Goal: Task Accomplishment & Management: Manage account settings

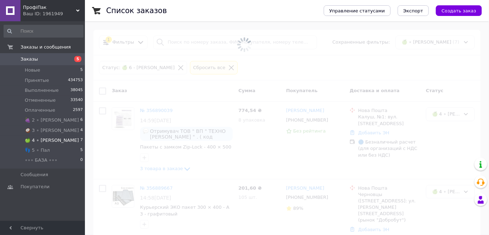
click at [73, 140] on li "🍏 4 ∘ [PERSON_NAME] 7" at bounding box center [43, 140] width 87 height 10
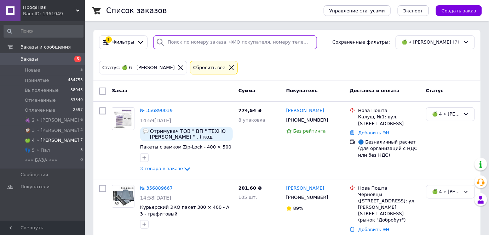
drag, startPoint x: 185, startPoint y: 42, endPoint x: 179, endPoint y: 42, distance: 6.4
click at [179, 42] on input "search" at bounding box center [235, 42] width 164 height 14
click at [228, 69] on icon at bounding box center [231, 67] width 6 height 6
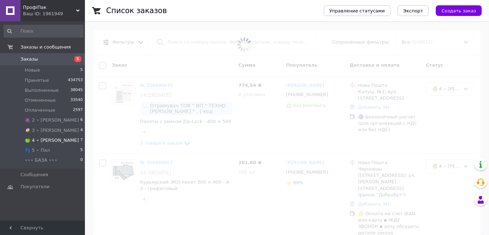
click at [183, 41] on span at bounding box center [244, 44] width 489 height 89
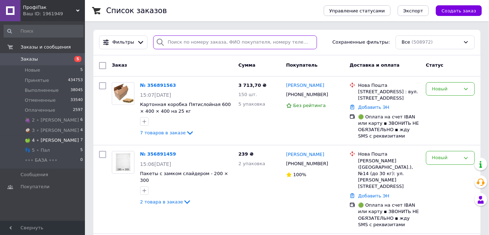
click at [183, 42] on input "search" at bounding box center [235, 42] width 164 height 14
paste input "0673443565"
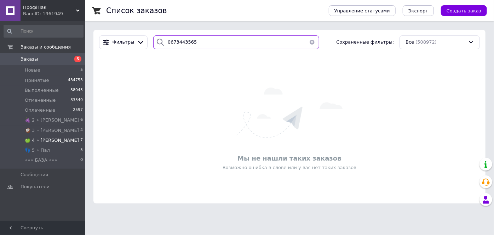
type input "0673443565"
click at [48, 144] on li "🍏 4 ∘ [PERSON_NAME] 7" at bounding box center [43, 140] width 87 height 10
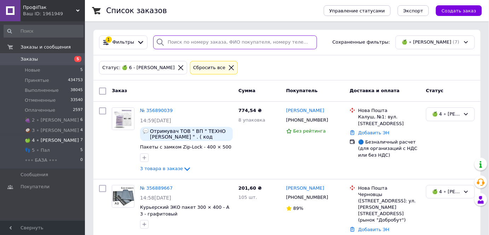
click at [187, 41] on input "search" at bounding box center [235, 42] width 164 height 14
click at [199, 70] on div "Сбросить все" at bounding box center [214, 68] width 48 height 14
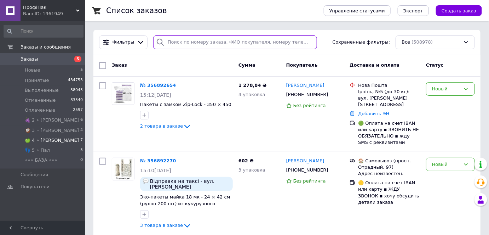
click at [197, 46] on input "search" at bounding box center [235, 42] width 164 height 14
paste input "356840987"
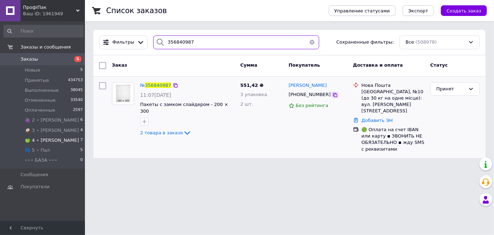
type input "356840987"
click at [333, 94] on icon at bounding box center [335, 95] width 4 height 4
click at [64, 136] on li "🍏 4 ∘ [PERSON_NAME] 7" at bounding box center [43, 140] width 87 height 10
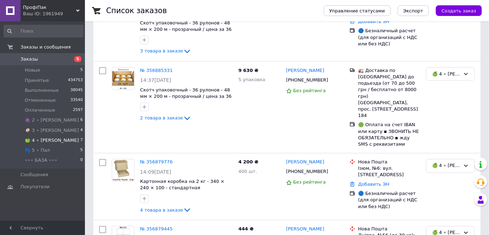
scroll to position [381, 0]
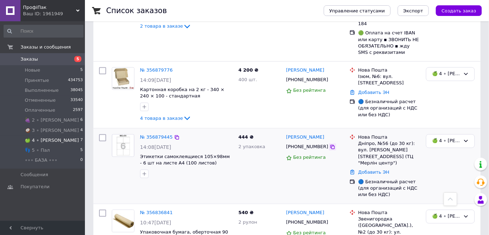
click at [330, 144] on icon at bounding box center [333, 147] width 6 height 6
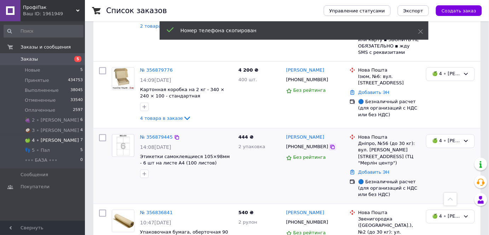
click at [330, 145] on icon at bounding box center [332, 147] width 4 height 4
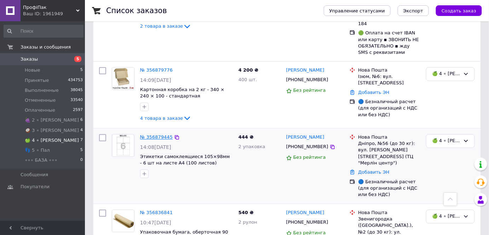
click at [151, 134] on link "№ 356879445" at bounding box center [156, 136] width 33 height 5
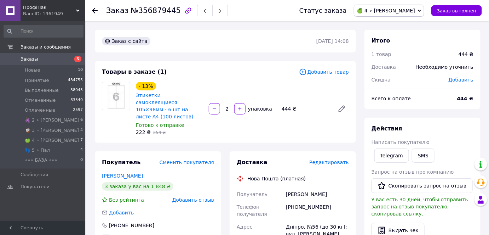
click at [411, 12] on span "🍏 4 ∘ [PERSON_NAME]" at bounding box center [386, 11] width 58 height 6
click at [414, 23] on li "Принят" at bounding box center [389, 24] width 70 height 11
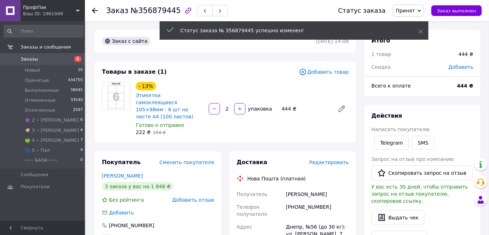
click at [330, 200] on div "[PHONE_NUMBER]" at bounding box center [317, 210] width 66 height 20
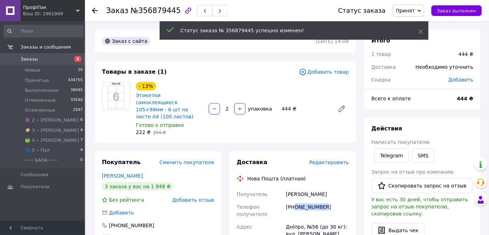
copy div "0951069630"
drag, startPoint x: 325, startPoint y: 200, endPoint x: 294, endPoint y: 202, distance: 30.8
click at [294, 202] on div "[PHONE_NUMBER]" at bounding box center [317, 210] width 66 height 20
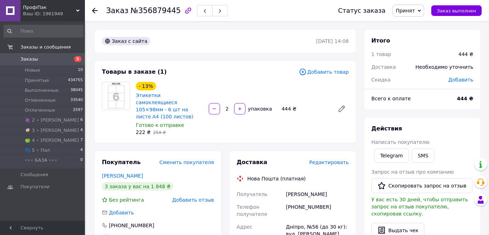
click at [324, 38] on time "[DATE] 14:08" at bounding box center [332, 41] width 33 height 6
click at [150, 11] on span "№356879445" at bounding box center [156, 10] width 50 height 8
click at [154, 11] on span "№356879445" at bounding box center [156, 10] width 50 height 8
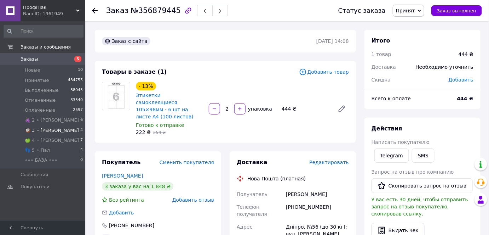
click at [55, 134] on li "🥥 3 ∘ [PERSON_NAME] 4" at bounding box center [43, 130] width 87 height 10
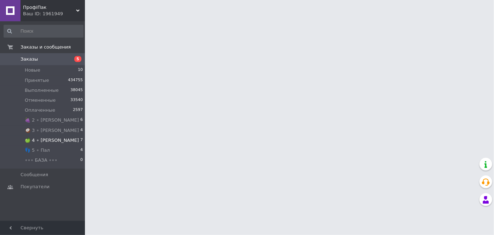
click at [54, 140] on li "🍏 4 ∘ [PERSON_NAME] 7" at bounding box center [43, 140] width 87 height 10
click at [68, 138] on li "🍏 4 ∘ [PERSON_NAME] 7" at bounding box center [43, 140] width 87 height 10
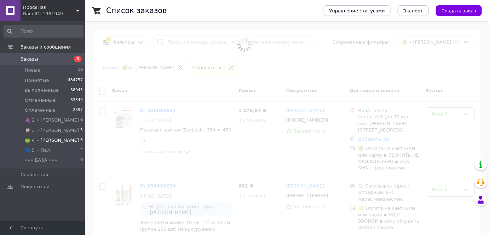
click at [66, 140] on li "🍏 4 ∘ [PERSON_NAME] 6" at bounding box center [43, 140] width 87 height 10
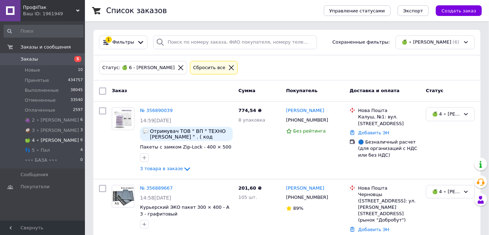
click at [59, 137] on li "🍏 4 ∘ [PERSON_NAME] 6" at bounding box center [43, 140] width 87 height 10
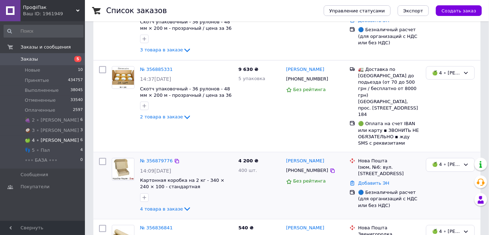
scroll to position [312, 0]
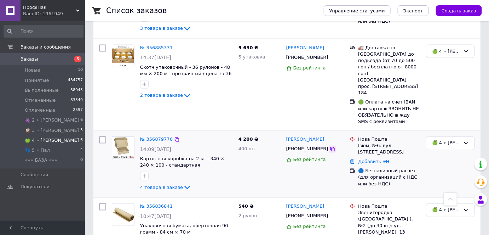
click at [330, 146] on icon at bounding box center [333, 149] width 6 height 6
click at [158, 137] on link "№ 356879776" at bounding box center [156, 139] width 33 height 5
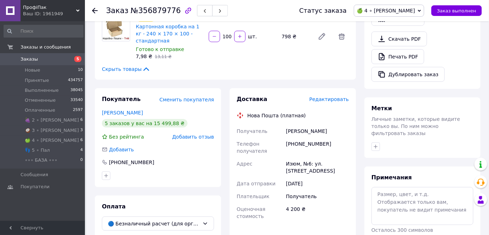
scroll to position [289, 0]
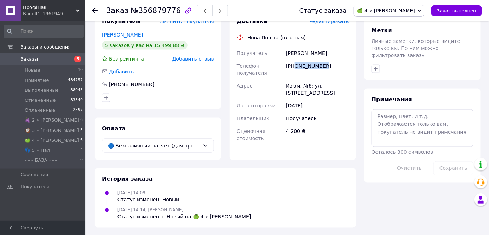
copy div "0971694217"
drag, startPoint x: 325, startPoint y: 65, endPoint x: 295, endPoint y: 67, distance: 30.5
click at [295, 67] on div "[PHONE_NUMBER]" at bounding box center [317, 69] width 66 height 20
click at [142, 11] on span "№356879776" at bounding box center [156, 10] width 50 height 8
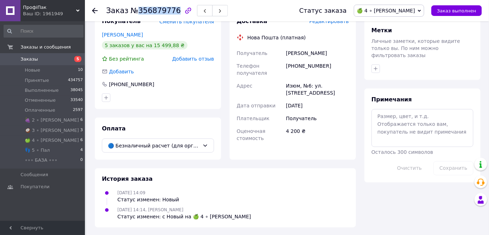
click at [415, 13] on span "🍏 4 ∘ [PERSON_NAME]" at bounding box center [386, 11] width 58 height 6
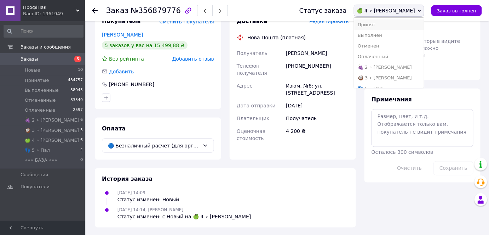
click at [414, 24] on li "Принят" at bounding box center [389, 24] width 70 height 11
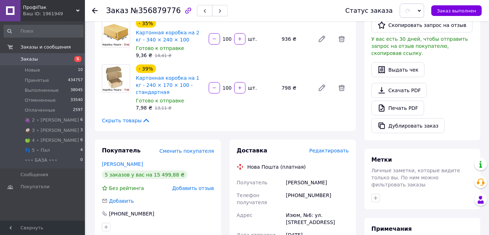
scroll to position [64, 0]
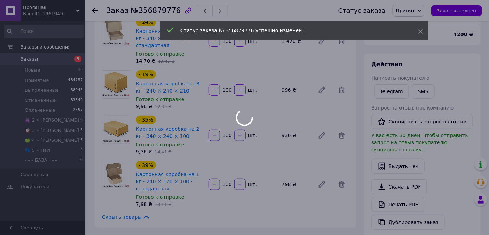
click at [72, 140] on div at bounding box center [244, 117] width 489 height 235
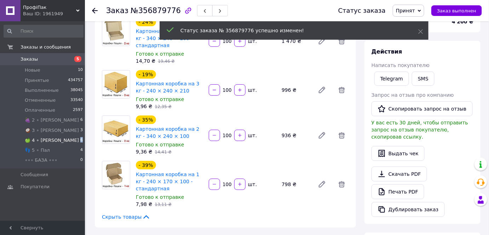
click at [73, 139] on li "🍏 4 ∘ [PERSON_NAME] 6" at bounding box center [43, 140] width 87 height 10
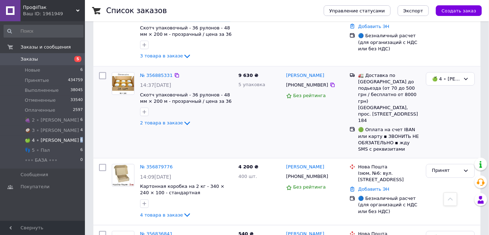
scroll to position [248, 0]
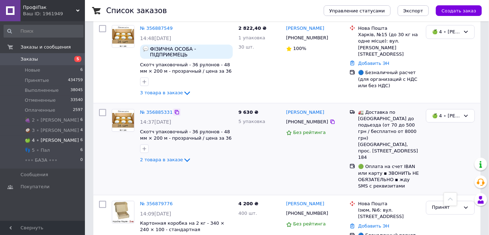
click at [174, 109] on icon at bounding box center [177, 112] width 6 height 6
click at [447, 112] on div "🍏 4 ∘ [PERSON_NAME]" at bounding box center [446, 115] width 28 height 7
drag, startPoint x: 447, startPoint y: 100, endPoint x: 439, endPoint y: 107, distance: 10.6
click at [447, 109] on div "🍏 4 ∘ [PERSON_NAME] Принят Выполнен Отменен Оплаченный 🍇 2 ∘ [PERSON_NAME] 🥥 3 …" at bounding box center [450, 116] width 49 height 14
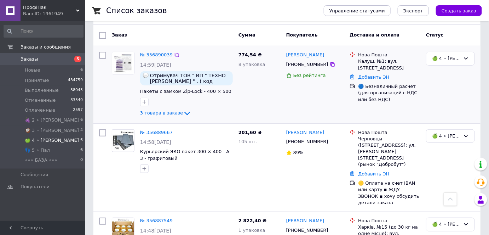
scroll to position [54, 0]
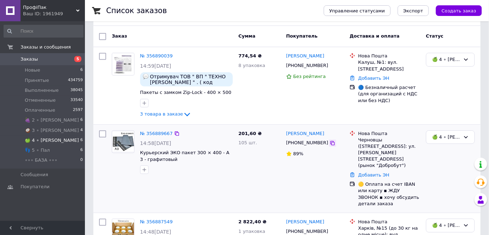
click at [330, 142] on icon at bounding box center [333, 143] width 6 height 6
click at [175, 134] on icon at bounding box center [177, 133] width 4 height 4
click at [442, 139] on div "🍏 4 ∘ [PERSON_NAME]" at bounding box center [446, 136] width 28 height 7
click at [444, 150] on li "Принят" at bounding box center [450, 151] width 48 height 13
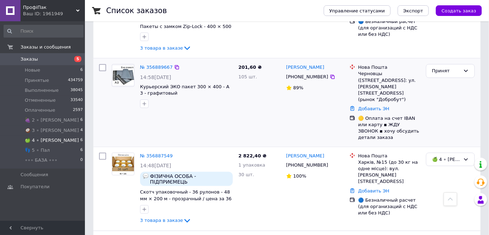
scroll to position [248, 0]
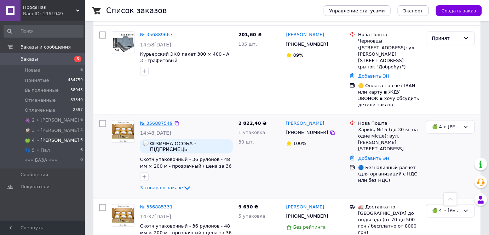
click at [156, 120] on link "№ 356887549" at bounding box center [156, 122] width 33 height 5
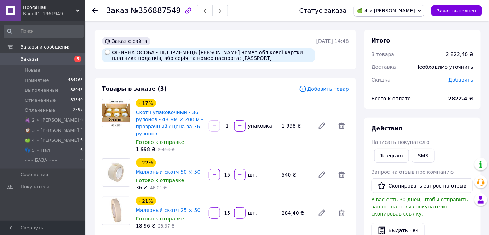
copy div "3161506895"
drag, startPoint x: 161, startPoint y: 65, endPoint x: 135, endPoint y: 64, distance: 26.5
click at [135, 62] on div "ФІЗИЧНА ОСОБА - ПІДПРИЄМЕЦЬ [PERSON_NAME] номер облікової картки платника подат…" at bounding box center [208, 55] width 213 height 14
click at [407, 8] on span "🍏 4 ∘ [PERSON_NAME]" at bounding box center [386, 11] width 58 height 6
click at [405, 22] on li "Принят" at bounding box center [389, 24] width 70 height 11
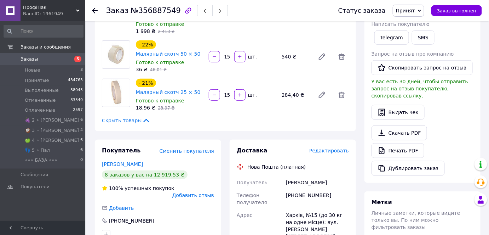
scroll to position [225, 0]
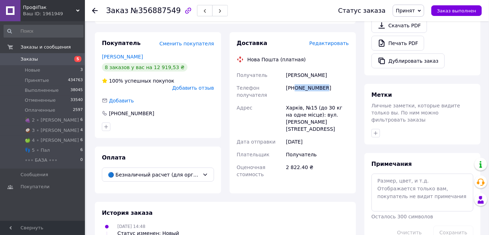
copy div "0986711748"
drag, startPoint x: 324, startPoint y: 99, endPoint x: 295, endPoint y: 96, distance: 29.6
click at [295, 96] on div "[PHONE_NUMBER]" at bounding box center [317, 91] width 66 height 20
copy div "[PERSON_NAME]"
drag, startPoint x: 300, startPoint y: 112, endPoint x: 258, endPoint y: 112, distance: 42.1
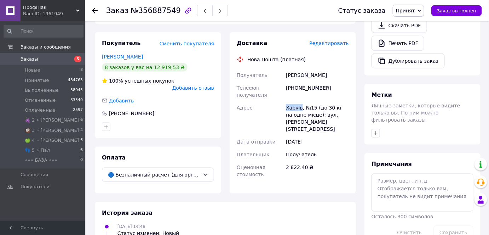
click at [258, 112] on div "Получатель [PERSON_NAME] Телефон получателя [PHONE_NUMBER] Адрес Харків, №15 (д…" at bounding box center [292, 125] width 115 height 112
click at [314, 117] on div "Харків, №15 (до 30 кг на одне місце): вул. [PERSON_NAME][STREET_ADDRESS]" at bounding box center [317, 118] width 66 height 34
copy div "№15 (до 30 кг на одне місце): вул. [PERSON_NAME][STREET_ADDRESS]"
drag, startPoint x: 306, startPoint y: 114, endPoint x: 345, endPoint y: 124, distance: 39.4
click at [345, 124] on div "Харків, №15 (до 30 кг на одне місце): вул. [PERSON_NAME][STREET_ADDRESS]" at bounding box center [317, 118] width 66 height 34
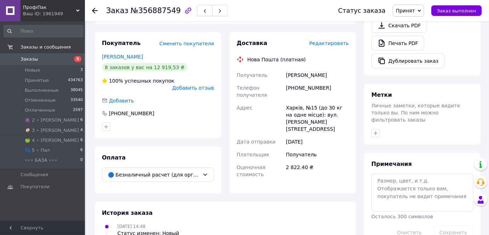
click at [330, 100] on div "[PHONE_NUMBER]" at bounding box center [317, 91] width 66 height 20
copy div "0986711748"
drag, startPoint x: 319, startPoint y: 97, endPoint x: 296, endPoint y: 98, distance: 23.0
click at [296, 98] on div "[PHONE_NUMBER]" at bounding box center [317, 91] width 66 height 20
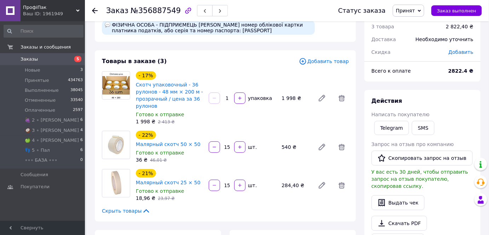
scroll to position [0, 0]
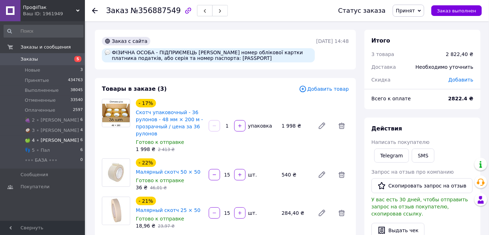
click at [41, 139] on span "🍏 4 ∘ [PERSON_NAME]" at bounding box center [52, 140] width 54 height 6
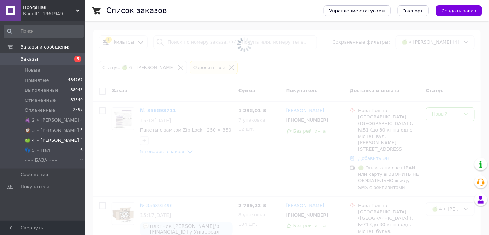
click at [74, 140] on li "🍏 4 ∘ [PERSON_NAME] 4" at bounding box center [43, 140] width 87 height 10
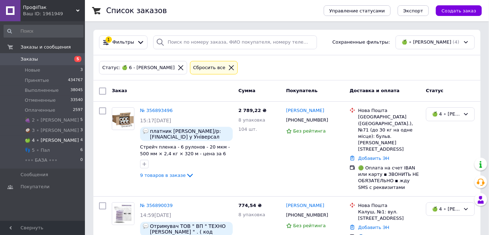
click at [74, 140] on li "🍏 4 ∘ [PERSON_NAME] 4" at bounding box center [43, 140] width 87 height 10
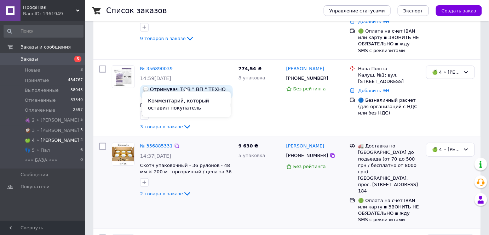
scroll to position [161, 0]
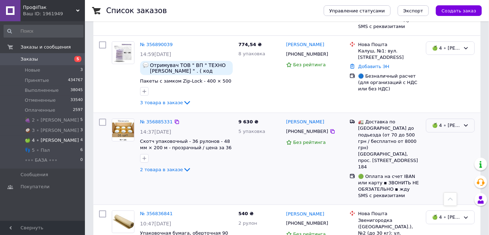
click at [438, 118] on div "🍏 4 ∘ [PERSON_NAME]" at bounding box center [450, 125] width 49 height 14
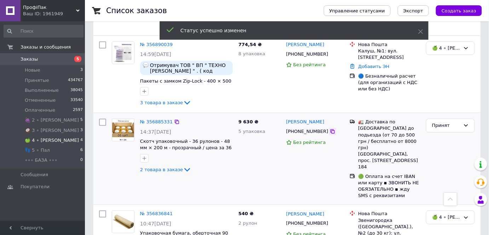
click at [330, 128] on icon at bounding box center [333, 131] width 6 height 6
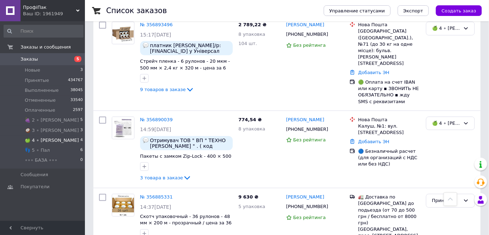
scroll to position [0, 0]
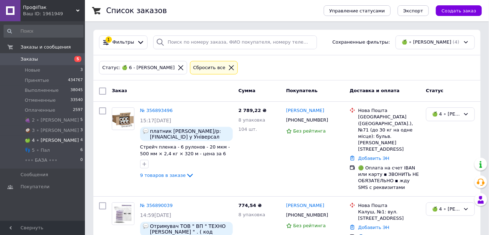
click at [228, 68] on icon at bounding box center [231, 67] width 6 height 6
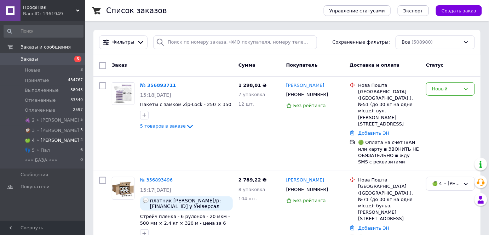
drag, startPoint x: 184, startPoint y: 56, endPoint x: 185, endPoint y: 45, distance: 11.0
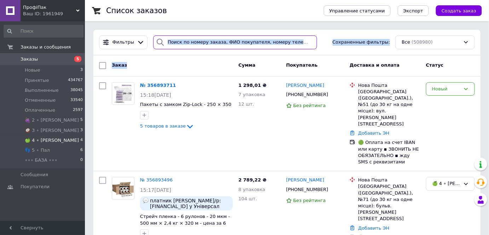
click at [185, 43] on input "search" at bounding box center [235, 42] width 164 height 14
paste input "356879776"
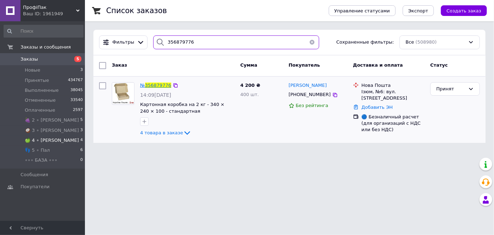
type input "356879776"
click at [167, 83] on span "356879776" at bounding box center [158, 84] width 26 height 5
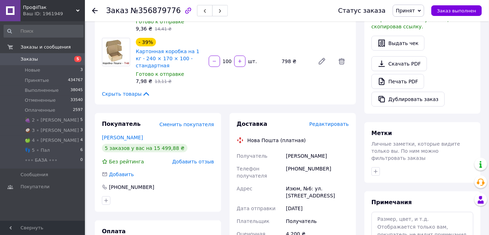
scroll to position [193, 0]
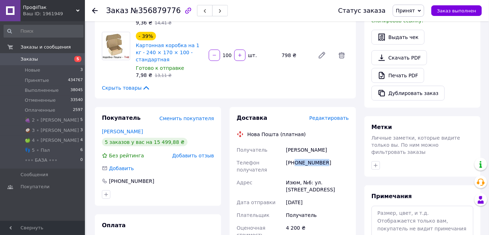
copy div "0971694217"
drag, startPoint x: 320, startPoint y: 162, endPoint x: 295, endPoint y: 160, distance: 24.9
click at [295, 160] on div "[PHONE_NUMBER]" at bounding box center [317, 166] width 66 height 20
copy div "Адрес Изюм"
drag, startPoint x: 299, startPoint y: 181, endPoint x: 270, endPoint y: 179, distance: 29.4
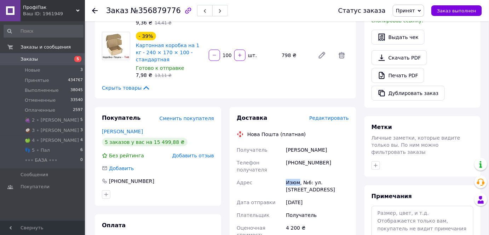
click at [270, 179] on div "Получатель [PERSON_NAME] Телефон получателя [PHONE_NUMBER] Адрес Изюм, №6: ул. …" at bounding box center [292, 192] width 115 height 98
click at [304, 178] on div "Изюм, №6: ул. [STREET_ADDRESS]" at bounding box center [317, 186] width 66 height 20
copy div "№6: ул. [STREET_ADDRESS]"
drag, startPoint x: 302, startPoint y: 180, endPoint x: 334, endPoint y: 186, distance: 31.8
click at [334, 186] on div "Изюм, №6: ул. [STREET_ADDRESS]" at bounding box center [317, 186] width 66 height 20
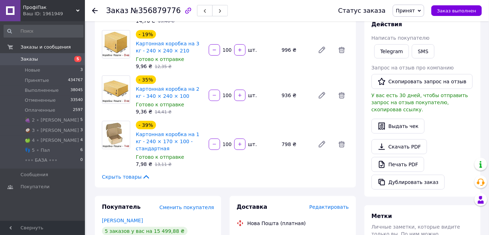
scroll to position [32, 0]
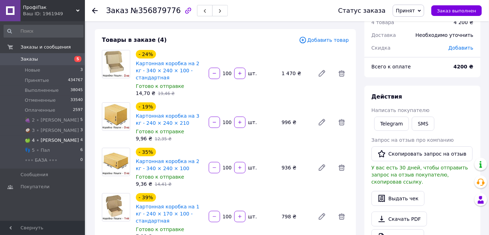
click at [54, 140] on li "🍏 4 ∘ [PERSON_NAME] 4" at bounding box center [43, 140] width 87 height 10
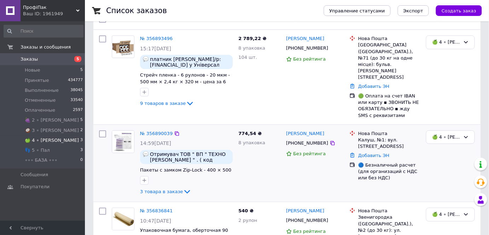
scroll to position [104, 0]
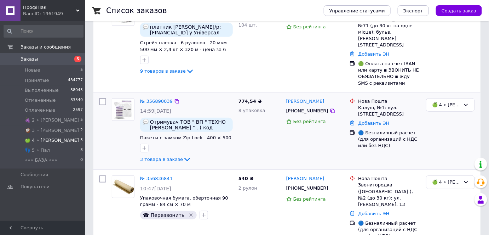
click at [158, 97] on div "№ 356890039" at bounding box center [156, 101] width 34 height 8
click at [159, 98] on link "№ 356890039" at bounding box center [156, 100] width 33 height 5
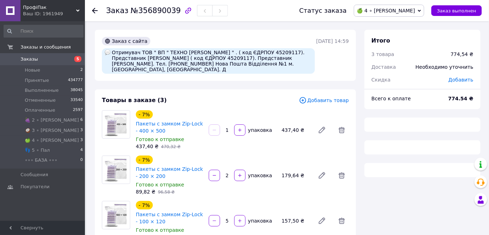
click at [407, 9] on span "🍏 4 ∘ [PERSON_NAME]" at bounding box center [386, 11] width 58 height 6
click at [407, 23] on li "Принят" at bounding box center [389, 24] width 70 height 11
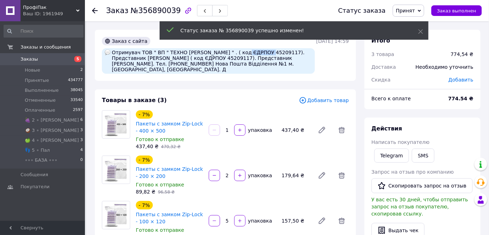
drag, startPoint x: 255, startPoint y: 51, endPoint x: 236, endPoint y: 52, distance: 19.8
click at [236, 52] on div "Отримувач ТОВ " ВП " ТЕХНО [PERSON_NAME] " . ( код ЄДРПОУ 45209117). Представни…" at bounding box center [208, 60] width 213 height 25
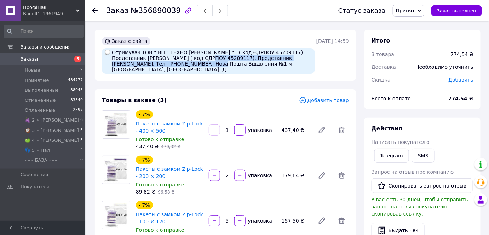
drag, startPoint x: 166, startPoint y: 62, endPoint x: 190, endPoint y: 59, distance: 24.9
click at [190, 59] on div "Отримувач ТОВ " ВП " ТЕХНО [PERSON_NAME] " . ( код ЄДРПОУ 45209117). Представни…" at bounding box center [208, 60] width 213 height 25
drag, startPoint x: 204, startPoint y: 64, endPoint x: 179, endPoint y: 64, distance: 25.8
click at [179, 64] on div "Отримувач ТОВ " ВП " ТЕХНО [PERSON_NAME] " . ( код ЄДРПОУ 45209117). Представни…" at bounding box center [208, 60] width 213 height 25
drag, startPoint x: 271, startPoint y: 64, endPoint x: 154, endPoint y: 72, distance: 117.4
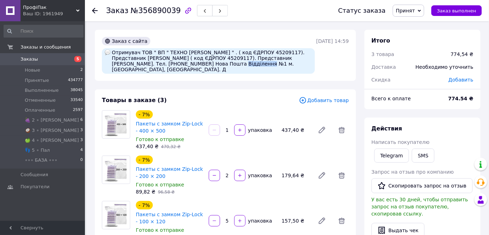
click at [154, 72] on div "Отримувач ТОВ " ВП " ТЕХНО [PERSON_NAME] " . ( код ЄДРПОУ 45209117). Представни…" at bounding box center [208, 60] width 213 height 25
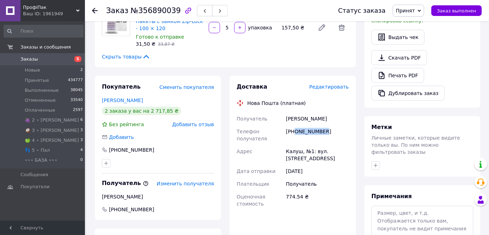
drag, startPoint x: 316, startPoint y: 134, endPoint x: 296, endPoint y: 131, distance: 20.4
click at [296, 131] on div "[PHONE_NUMBER]" at bounding box center [317, 135] width 66 height 20
drag, startPoint x: 161, startPoint y: 150, endPoint x: 117, endPoint y: 147, distance: 44.3
click at [117, 147] on div "[PHONE_NUMBER]" at bounding box center [158, 149] width 112 height 7
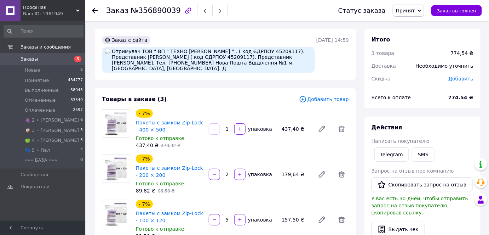
scroll to position [0, 0]
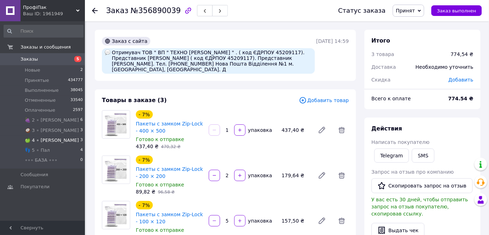
click at [47, 135] on li "🍏 4 ∘ [PERSON_NAME] 3" at bounding box center [43, 140] width 87 height 10
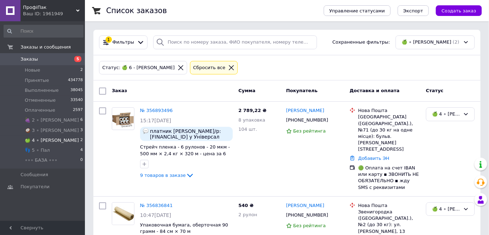
click at [217, 100] on div "Заказ Сумма Покупатель Доставка и оплата Статус" at bounding box center [286, 90] width 387 height 21
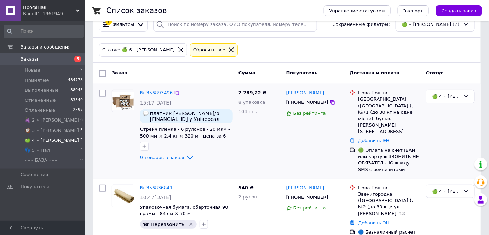
scroll to position [27, 0]
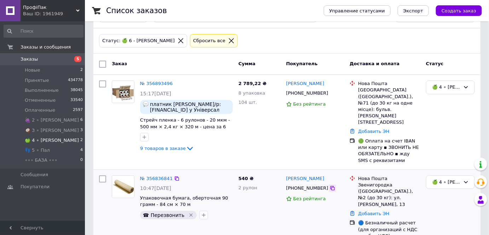
click at [330, 185] on icon at bounding box center [333, 188] width 6 height 6
click at [152, 85] on link "№ 356893496" at bounding box center [156, 83] width 33 height 5
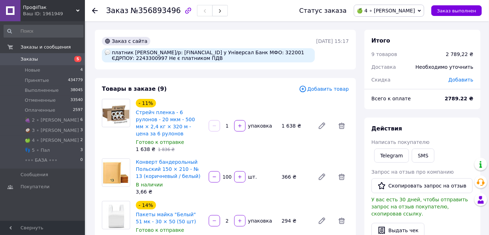
drag, startPoint x: 399, startPoint y: 8, endPoint x: 403, endPoint y: 14, distance: 6.6
click at [401, 11] on span "🍏 4 ∘ [PERSON_NAME]" at bounding box center [386, 11] width 58 height 6
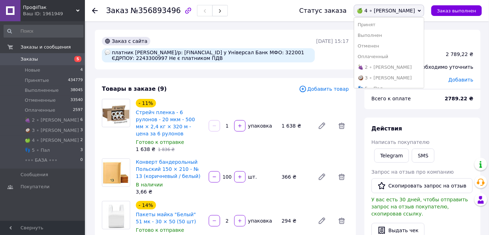
click at [410, 23] on li "Принят" at bounding box center [389, 24] width 70 height 11
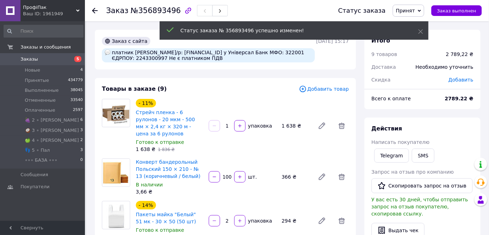
drag, startPoint x: 230, startPoint y: 58, endPoint x: 204, endPoint y: 60, distance: 26.3
click at [204, 60] on div "платник [PERSON_NAME]/р: [FINANCIAL_ID] у Універсал Банк МФО: 322001 ЄДРПОУ: 22…" at bounding box center [208, 55] width 213 height 14
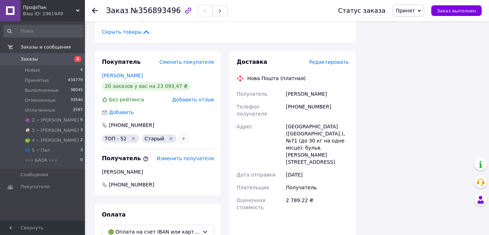
scroll to position [510, 0]
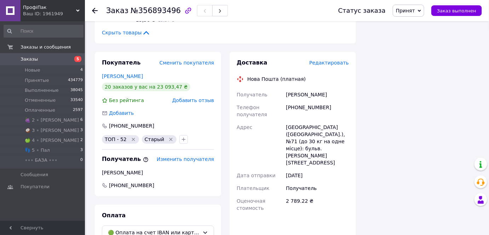
drag, startPoint x: 317, startPoint y: 97, endPoint x: 323, endPoint y: 100, distance: 6.5
click at [317, 101] on div "[PHONE_NUMBER]" at bounding box center [317, 111] width 66 height 20
drag, startPoint x: 325, startPoint y: 101, endPoint x: 296, endPoint y: 98, distance: 29.1
click at [296, 101] on div "[PHONE_NUMBER]" at bounding box center [317, 111] width 66 height 20
drag, startPoint x: 330, startPoint y: 120, endPoint x: 270, endPoint y: 118, distance: 60.5
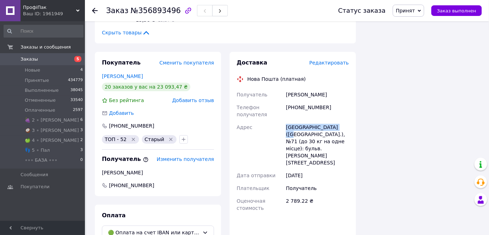
click at [270, 118] on div "Получатель [PERSON_NAME] Телефон получателя [PHONE_NUMBER] Адрес [GEOGRAPHIC_DA…" at bounding box center [292, 151] width 115 height 126
click at [328, 121] on div "[GEOGRAPHIC_DATA] ([GEOGRAPHIC_DATA].), №71 (до 30 кг на одне місце): бульв. [P…" at bounding box center [317, 145] width 66 height 48
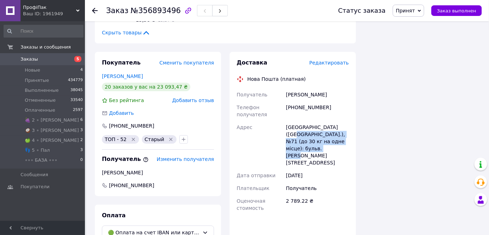
drag, startPoint x: 333, startPoint y: 119, endPoint x: 349, endPoint y: 139, distance: 26.4
click at [349, 139] on div "[GEOGRAPHIC_DATA] ([GEOGRAPHIC_DATA].), №71 (до 30 кг на одне місце): бульв. [P…" at bounding box center [317, 145] width 66 height 48
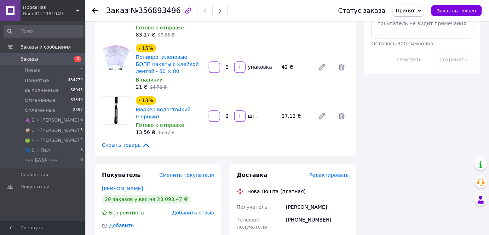
scroll to position [349, 0]
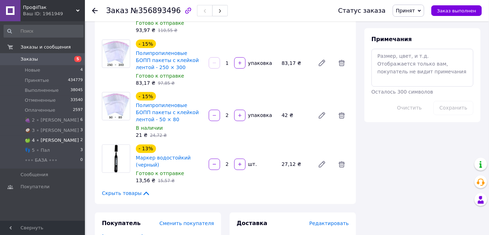
click at [48, 138] on span "🍏 4 ∘ [PERSON_NAME]" at bounding box center [52, 140] width 54 height 6
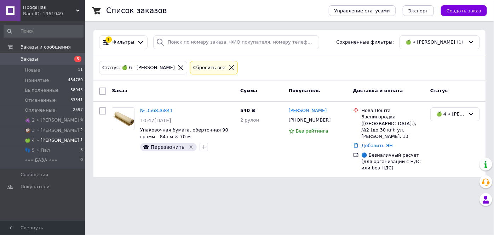
click at [227, 64] on div at bounding box center [231, 67] width 9 height 6
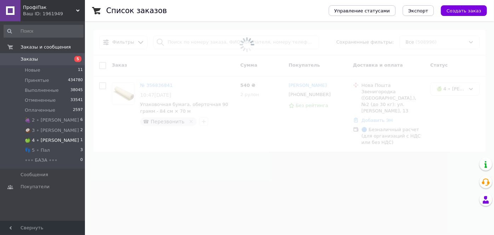
click at [190, 44] on span at bounding box center [247, 44] width 494 height 89
click at [194, 45] on input "search" at bounding box center [235, 42] width 164 height 14
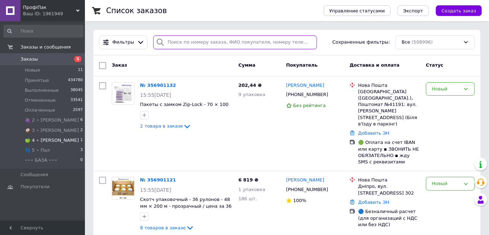
click at [194, 42] on input "search" at bounding box center [235, 42] width 164 height 14
paste input "0992957798"
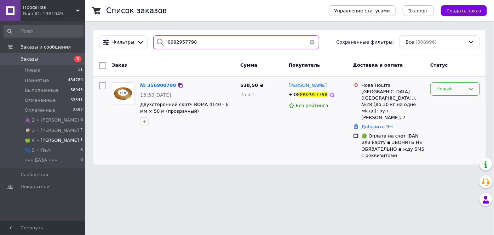
type input "0992957798"
click at [453, 89] on div "Новый" at bounding box center [450, 88] width 29 height 7
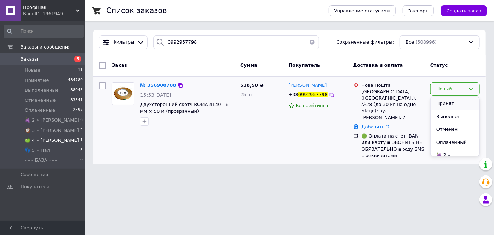
click at [451, 98] on li "Принят" at bounding box center [454, 103] width 49 height 13
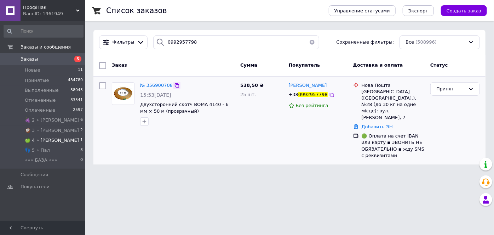
click at [174, 85] on icon at bounding box center [177, 85] width 6 height 6
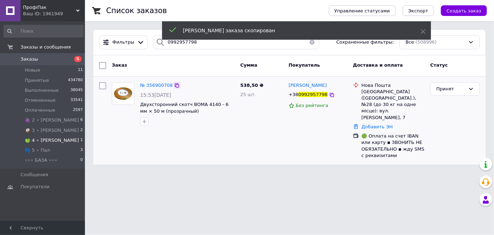
click at [175, 87] on icon at bounding box center [177, 85] width 4 height 4
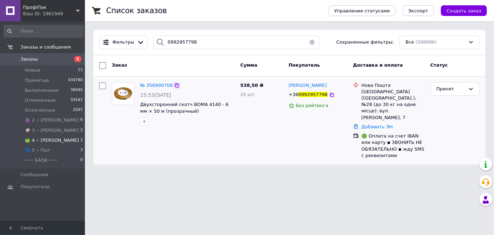
click at [174, 85] on icon at bounding box center [177, 85] width 6 height 6
click at [329, 96] on icon at bounding box center [332, 95] width 6 height 6
click at [57, 143] on li "🍏 4 ∘ [PERSON_NAME] 1" at bounding box center [43, 140] width 87 height 10
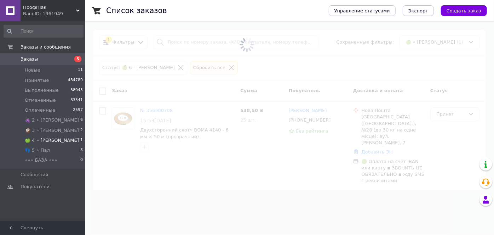
click at [196, 68] on span at bounding box center [247, 44] width 494 height 89
click at [190, 65] on span at bounding box center [247, 44] width 494 height 89
click at [194, 67] on span at bounding box center [247, 44] width 494 height 89
click at [193, 66] on span at bounding box center [247, 44] width 494 height 89
click at [193, 68] on span at bounding box center [247, 44] width 494 height 89
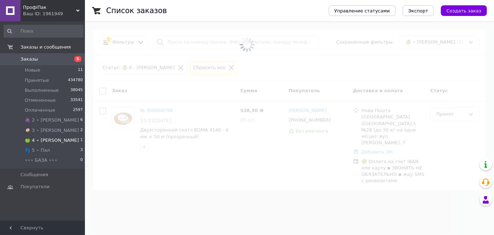
click at [195, 68] on span at bounding box center [247, 44] width 494 height 89
click at [194, 65] on span at bounding box center [247, 44] width 494 height 89
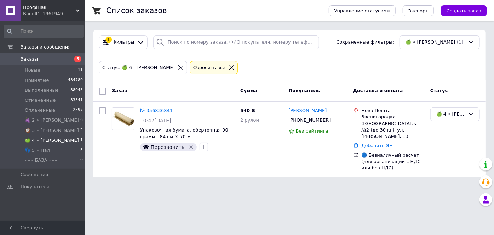
click at [54, 141] on li "🍏 4 ∘ [PERSON_NAME] 1" at bounding box center [43, 140] width 87 height 10
click at [228, 69] on icon at bounding box center [231, 67] width 6 height 6
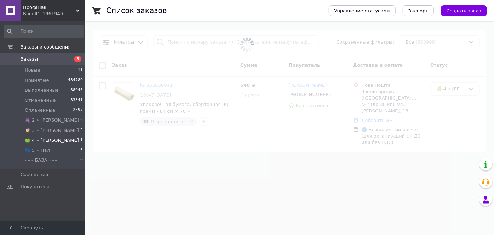
click at [60, 140] on li "🍏 4 ∘ [PERSON_NAME] 1" at bounding box center [43, 140] width 87 height 10
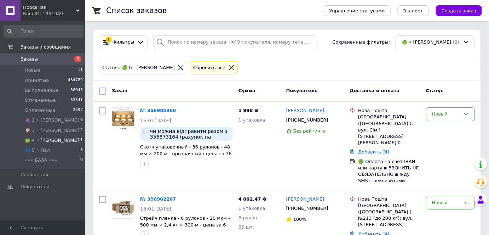
click at [60, 140] on li "🍏 4 ∘ [PERSON_NAME] 1" at bounding box center [43, 140] width 87 height 10
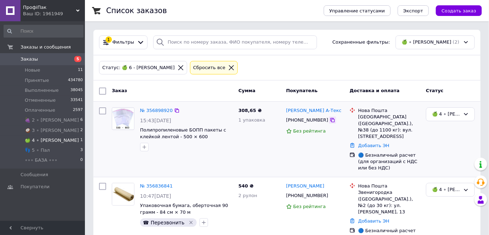
click at [330, 120] on icon at bounding box center [333, 120] width 6 height 6
click at [156, 109] on link "№ 356898920" at bounding box center [156, 110] width 33 height 5
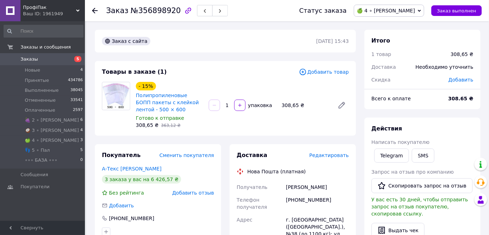
click at [411, 11] on span "🍏 4 ∘ [PERSON_NAME]" at bounding box center [386, 11] width 58 height 6
click at [410, 23] on li "Принят" at bounding box center [389, 24] width 70 height 11
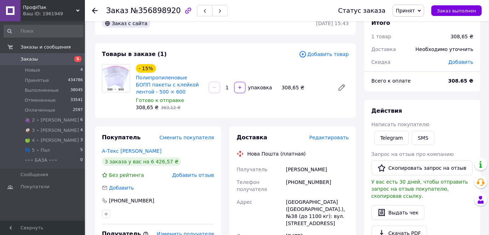
scroll to position [32, 0]
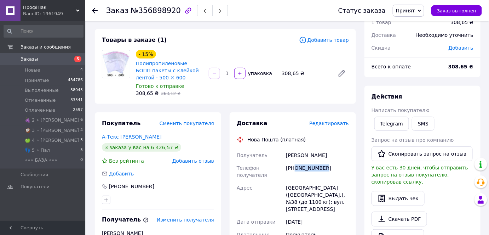
drag, startPoint x: 324, startPoint y: 176, endPoint x: 295, endPoint y: 177, distance: 29.0
click at [295, 177] on div "[PHONE_NUMBER]" at bounding box center [317, 171] width 66 height 20
drag, startPoint x: 331, startPoint y: 193, endPoint x: 279, endPoint y: 192, distance: 52.4
click at [279, 192] on div "Получатель АкуленкоАнтон АкуленкоАнтон Телефон получателя [PHONE_NUMBER] Адрес …" at bounding box center [292, 205] width 115 height 112
click at [337, 191] on div "[GEOGRAPHIC_DATA] ([GEOGRAPHIC_DATA].), №38 (до 1100 кг): вул. [STREET_ADDRESS]" at bounding box center [317, 198] width 66 height 34
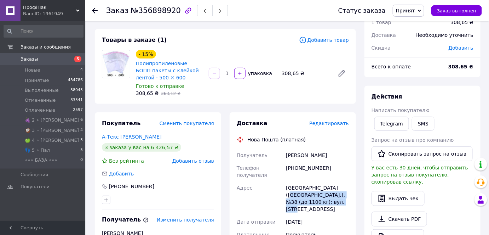
drag, startPoint x: 330, startPoint y: 193, endPoint x: 353, endPoint y: 212, distance: 29.4
click at [353, 212] on div "Доставка Редактировать Нова Пошта (платная) Получатель АкуленкоАнтон АкуленкоАн…" at bounding box center [293, 209] width 126 height 195
click at [295, 215] on div "[GEOGRAPHIC_DATA] ([GEOGRAPHIC_DATA].), №38 (до 1100 кг): вул. [STREET_ADDRESS]" at bounding box center [317, 198] width 66 height 34
drag, startPoint x: 333, startPoint y: 193, endPoint x: 344, endPoint y: 213, distance: 23.4
click at [344, 213] on div "[GEOGRAPHIC_DATA] ([GEOGRAPHIC_DATA].), №38 (до 1100 кг): вул. [STREET_ADDRESS]" at bounding box center [317, 198] width 66 height 34
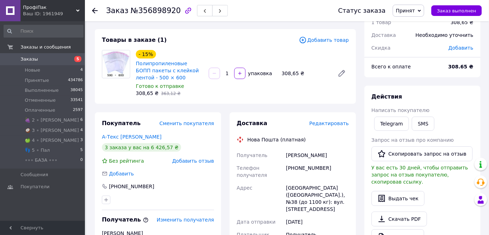
click at [330, 175] on div "[PHONE_NUMBER]" at bounding box center [317, 171] width 66 height 20
drag, startPoint x: 328, startPoint y: 174, endPoint x: 292, endPoint y: 174, distance: 35.7
click at [292, 174] on div "[PHONE_NUMBER]" at bounding box center [317, 171] width 66 height 20
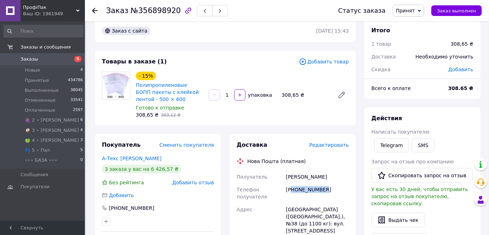
scroll to position [0, 0]
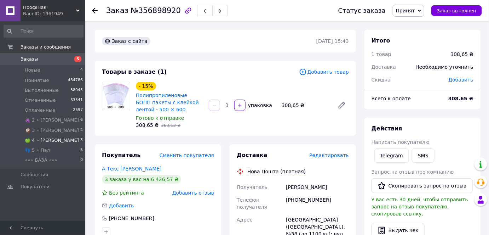
click at [54, 138] on li "🍏 4 ∘ [PERSON_NAME] 3" at bounding box center [43, 140] width 87 height 10
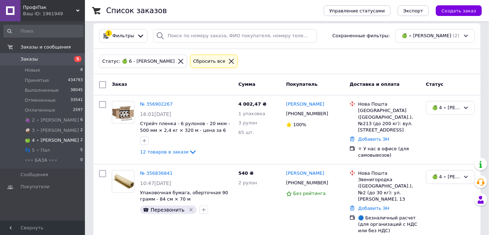
scroll to position [10, 0]
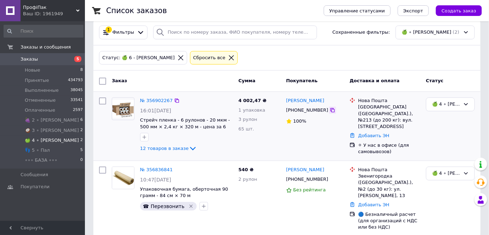
click at [330, 109] on icon at bounding box center [333, 110] width 6 height 6
click at [174, 98] on icon at bounding box center [177, 101] width 6 height 6
click at [174, 99] on icon at bounding box center [177, 101] width 6 height 6
click at [146, 138] on icon "button" at bounding box center [144, 137] width 6 height 6
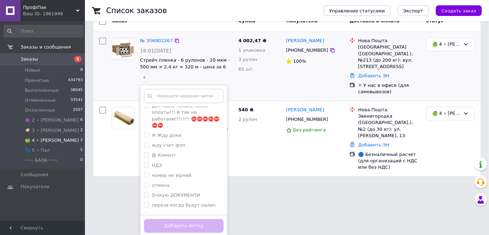
scroll to position [96, 0]
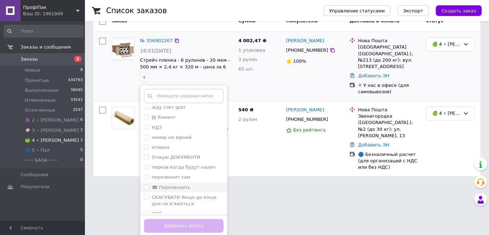
click at [170, 184] on label "☎ Перезвонить" at bounding box center [171, 186] width 39 height 5
checkbox input "true"
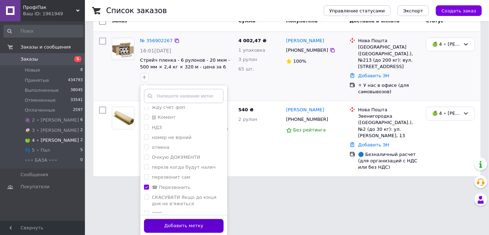
click at [193, 220] on button "Добавить метку" at bounding box center [184, 226] width 80 height 14
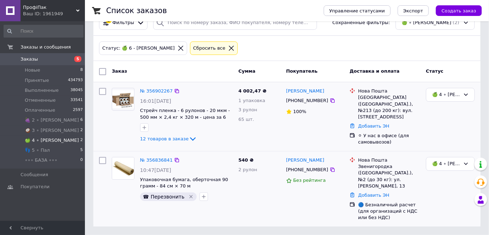
scroll to position [10, 0]
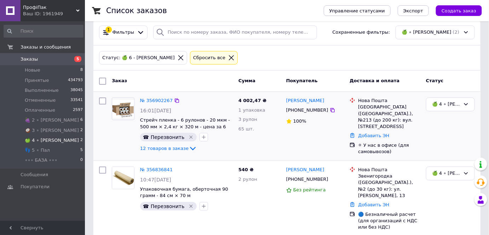
click at [202, 64] on div "Статус: 🍏 6 - [PERSON_NAME] Сбросить все" at bounding box center [287, 58] width 378 height 17
click at [228, 58] on icon at bounding box center [231, 57] width 6 height 6
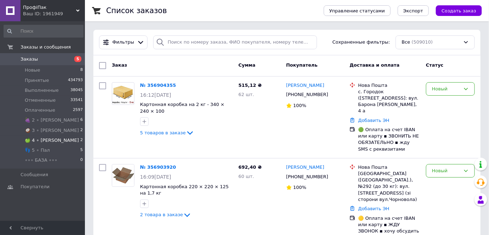
click at [69, 138] on li "🍏 4 ∘ [PERSON_NAME] 2" at bounding box center [43, 140] width 87 height 10
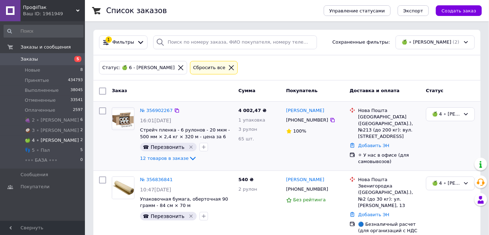
click at [327, 120] on div "[PHONE_NUMBER]" at bounding box center [314, 120] width 59 height 8
click at [330, 120] on icon at bounding box center [333, 120] width 6 height 6
click at [174, 108] on icon at bounding box center [177, 111] width 6 height 6
drag, startPoint x: 449, startPoint y: 115, endPoint x: 449, endPoint y: 120, distance: 5.3
click at [449, 115] on div "🍏 4 ∘ [PERSON_NAME]" at bounding box center [446, 113] width 28 height 7
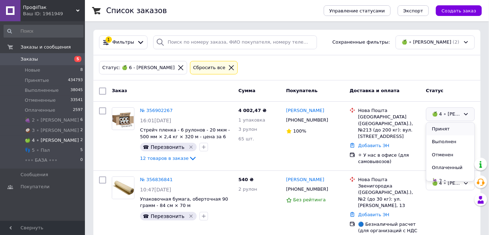
click at [449, 123] on li "Принят" at bounding box center [450, 128] width 48 height 13
click at [60, 140] on li "🍏 4 ∘ [PERSON_NAME] 2" at bounding box center [43, 140] width 87 height 10
click at [229, 69] on icon at bounding box center [231, 67] width 5 height 5
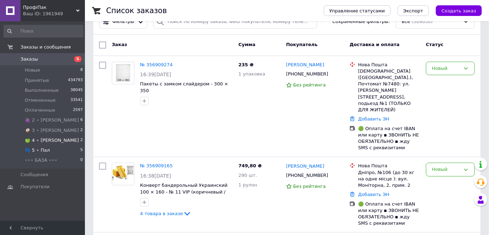
scroll to position [32, 0]
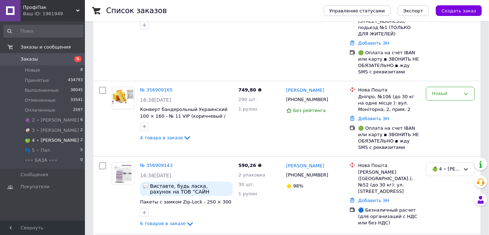
click at [62, 140] on li "🍏 4 ∘ [PERSON_NAME] 2" at bounding box center [43, 140] width 87 height 10
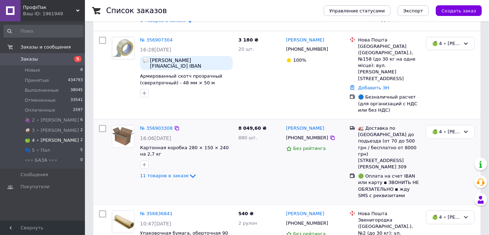
scroll to position [165, 0]
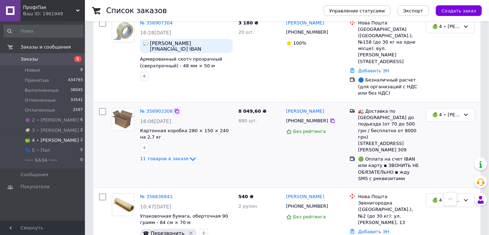
click at [174, 108] on icon at bounding box center [177, 111] width 6 height 6
click at [445, 111] on div "🍏 4 ∘ [PERSON_NAME]" at bounding box center [446, 114] width 28 height 7
click at [329, 117] on div at bounding box center [332, 120] width 7 height 7
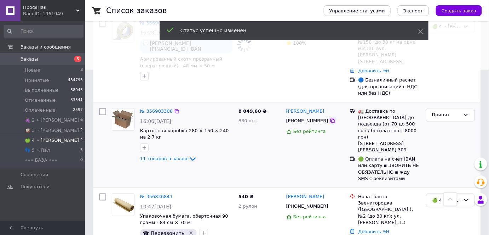
click at [330, 118] on icon at bounding box center [333, 121] width 6 height 6
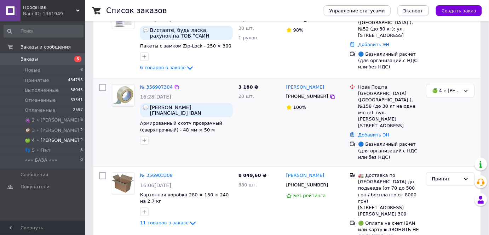
click at [163, 84] on link "№ 356907304" at bounding box center [156, 86] width 33 height 5
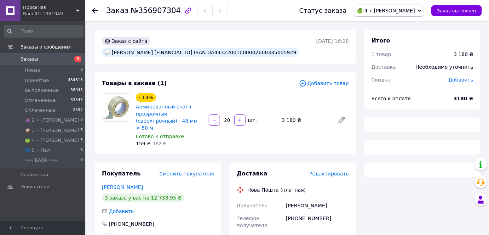
click at [414, 11] on span "🍏 4 ∘ [PERSON_NAME]" at bounding box center [386, 11] width 58 height 6
click at [415, 27] on li "Принят" at bounding box center [389, 24] width 70 height 11
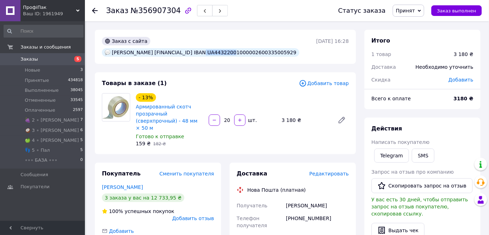
drag, startPoint x: 222, startPoint y: 51, endPoint x: 197, endPoint y: 51, distance: 25.1
click at [197, 51] on div "[PERSON_NAME] [FINANCIAL_ID] IBAN UA44322001000002600335005929" at bounding box center [200, 52] width 197 height 8
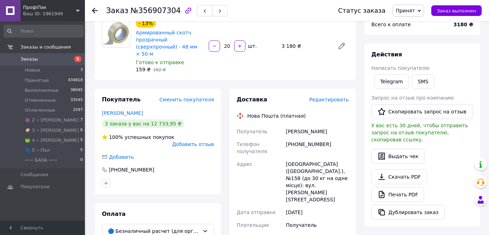
scroll to position [161, 0]
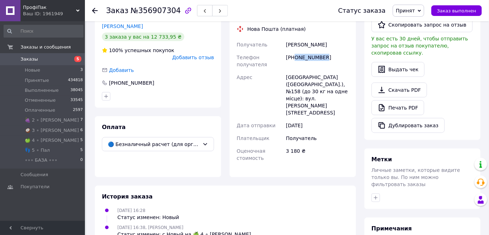
drag, startPoint x: 323, startPoint y: 59, endPoint x: 293, endPoint y: 58, distance: 30.1
click at [293, 58] on div "[PHONE_NUMBER]" at bounding box center [317, 61] width 66 height 20
drag, startPoint x: 332, startPoint y: 75, endPoint x: 227, endPoint y: 76, distance: 105.1
click at [227, 76] on div "Доставка Редактировать Нова Пошта (платная) Получатель [PERSON_NAME] Телефон по…" at bounding box center [292, 89] width 135 height 175
click at [284, 78] on div "[GEOGRAPHIC_DATA] ([GEOGRAPHIC_DATA].), №158 (до 30 кг на одне місце): вул. [PE…" at bounding box center [317, 95] width 66 height 48
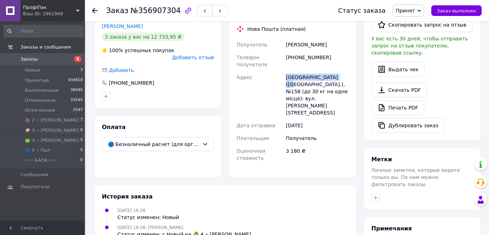
drag, startPoint x: 331, startPoint y: 76, endPoint x: 277, endPoint y: 76, distance: 54.5
click at [277, 76] on div "Получатель [PERSON_NAME] Телефон получателя [PHONE_NUMBER] Адрес [GEOGRAPHIC_DA…" at bounding box center [292, 101] width 115 height 126
click at [336, 77] on div "[GEOGRAPHIC_DATA] ([GEOGRAPHIC_DATA].), №158 (до 30 кг на одне місце): вул. [PE…" at bounding box center [317, 95] width 66 height 48
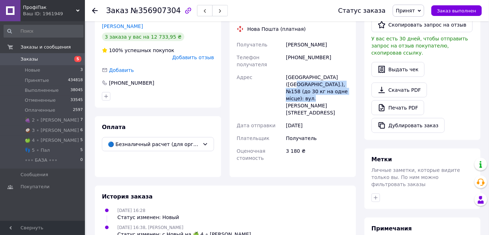
drag, startPoint x: 333, startPoint y: 73, endPoint x: 351, endPoint y: 87, distance: 22.8
click at [351, 87] on div "Доставка Редактировать Нова Пошта (платная) Получатель [PERSON_NAME] Телефон по…" at bounding box center [293, 89] width 126 height 175
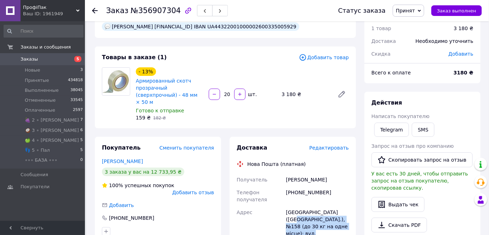
scroll to position [64, 0]
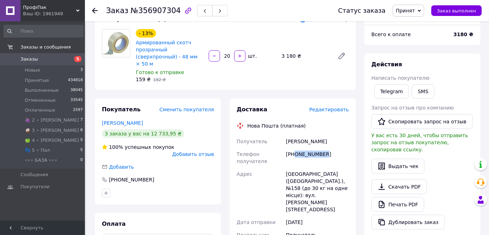
drag, startPoint x: 324, startPoint y: 156, endPoint x: 295, endPoint y: 151, distance: 29.0
click at [295, 151] on div "[PHONE_NUMBER]" at bounding box center [317, 158] width 66 height 20
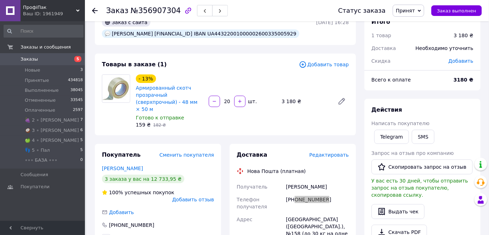
scroll to position [0, 0]
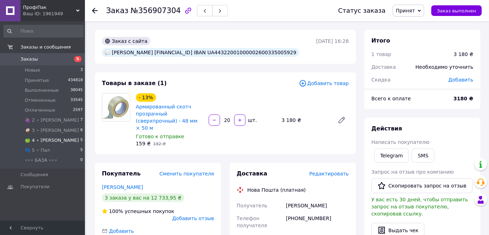
click at [55, 142] on li "🍏 4 ∘ [PERSON_NAME] 5" at bounding box center [43, 140] width 87 height 10
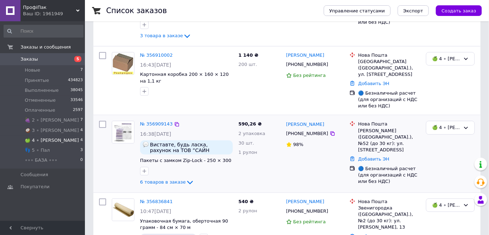
scroll to position [160, 0]
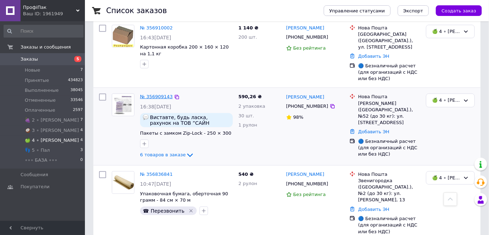
click at [156, 94] on link "№ 356909143" at bounding box center [156, 96] width 33 height 5
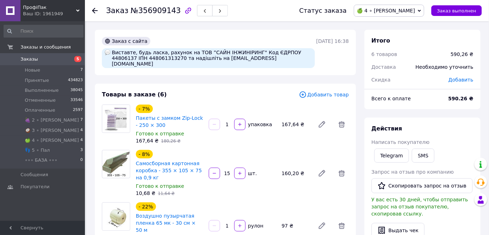
click at [395, 15] on span "🍏 4 ∘ [PERSON_NAME]" at bounding box center [389, 11] width 70 height 12
click at [398, 20] on li "Принят" at bounding box center [389, 24] width 70 height 11
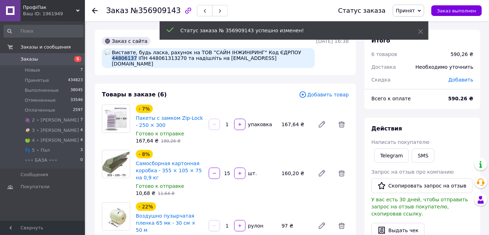
drag, startPoint x: 279, startPoint y: 51, endPoint x: 298, endPoint y: 55, distance: 19.5
click at [298, 55] on div "Виставте, будь ласка, рахунок на ТОВ ”САЙН ІНЖИНІРИНГ" Код ЄДРПОУ 44806137 ІПН …" at bounding box center [208, 58] width 213 height 20
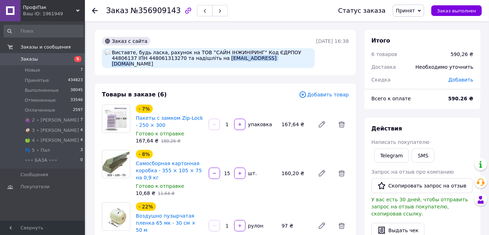
drag, startPoint x: 238, startPoint y: 59, endPoint x: 190, endPoint y: 60, distance: 47.8
click at [190, 60] on div "Виставте, будь ласка, рахунок на ТОВ ”САЙН ІНЖИНІРИНГ" Код ЄДРПОУ 44806137 ІПН …" at bounding box center [208, 58] width 213 height 20
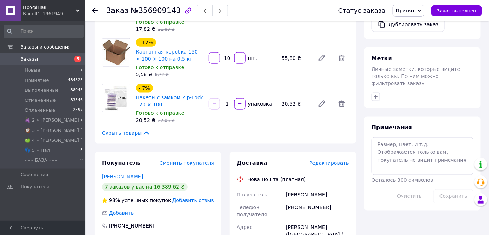
scroll to position [354, 0]
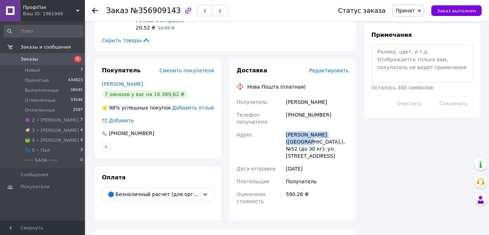
drag, startPoint x: 313, startPoint y: 120, endPoint x: 285, endPoint y: 121, distance: 28.3
click at [285, 128] on div "[PERSON_NAME] ([GEOGRAPHIC_DATA].), №52 (до 30 кг): ул. [STREET_ADDRESS]" at bounding box center [317, 145] width 66 height 34
click at [323, 132] on div "[PERSON_NAME] ([GEOGRAPHIC_DATA].), №52 (до 30 кг): ул. [STREET_ADDRESS]" at bounding box center [317, 145] width 66 height 34
drag, startPoint x: 287, startPoint y: 129, endPoint x: 342, endPoint y: 153, distance: 60.7
click at [342, 153] on div "[PERSON_NAME] ([GEOGRAPHIC_DATA].), №52 (до 30 кг): ул. [STREET_ADDRESS]" at bounding box center [317, 145] width 66 height 34
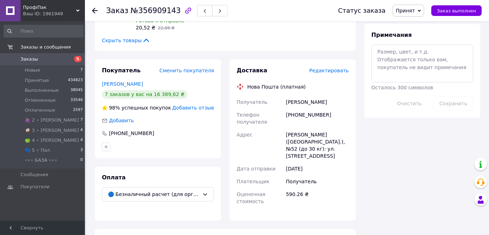
click at [336, 109] on div "[PHONE_NUMBER]" at bounding box center [317, 119] width 66 height 20
click at [326, 109] on div "[PHONE_NUMBER]" at bounding box center [317, 119] width 66 height 20
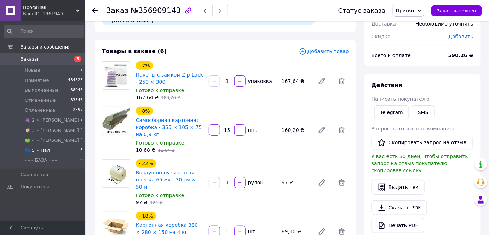
scroll to position [32, 0]
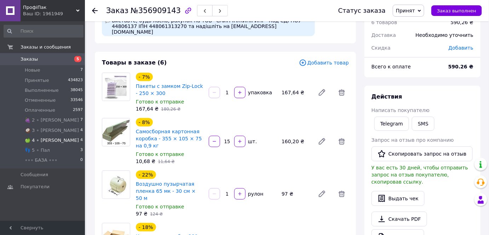
click at [43, 141] on span "🍏 4 ∘ [PERSON_NAME]" at bounding box center [52, 140] width 54 height 6
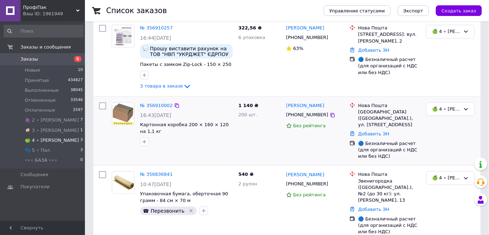
scroll to position [83, 0]
click at [330, 112] on icon at bounding box center [333, 115] width 6 height 6
click at [161, 101] on div "№ 356910002" at bounding box center [156, 105] width 34 height 8
click at [161, 103] on link "№ 356910002" at bounding box center [156, 104] width 33 height 5
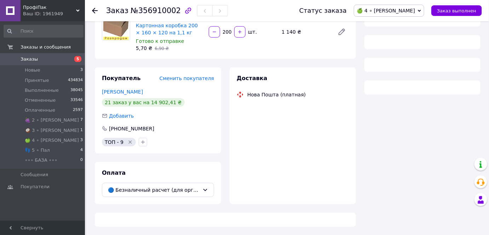
click at [417, 14] on span "🍏 4 ∘ [PERSON_NAME]" at bounding box center [389, 11] width 70 height 12
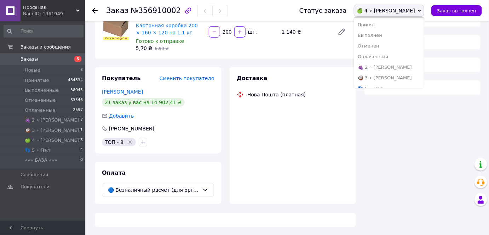
drag, startPoint x: 416, startPoint y: 23, endPoint x: 345, endPoint y: 74, distance: 87.9
click at [416, 23] on li "Принят" at bounding box center [389, 24] width 70 height 11
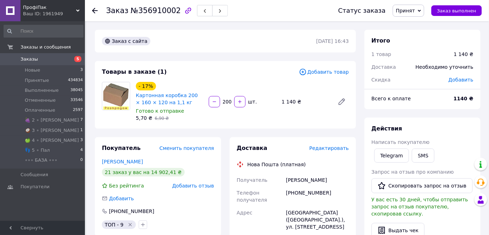
click at [320, 192] on div "[PHONE_NUMBER]" at bounding box center [317, 196] width 66 height 20
drag, startPoint x: 326, startPoint y: 194, endPoint x: 295, endPoint y: 194, distance: 31.1
click at [295, 194] on div "[PHONE_NUMBER]" at bounding box center [317, 196] width 66 height 20
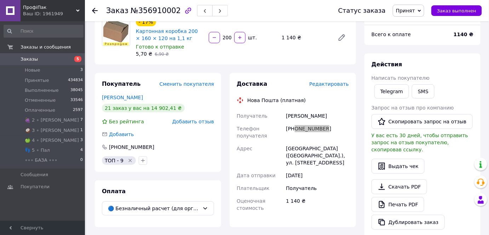
scroll to position [64, 0]
drag, startPoint x: 333, startPoint y: 148, endPoint x: 279, endPoint y: 147, distance: 53.4
click at [279, 147] on div "Получатель [PERSON_NAME] Телефон получателя [PHONE_NUMBER] Адрес [STREET_ADDRES…" at bounding box center [292, 161] width 115 height 105
click at [329, 146] on div "[GEOGRAPHIC_DATA] ([GEOGRAPHIC_DATA].), ул. [STREET_ADDRESS]" at bounding box center [317, 155] width 66 height 27
drag, startPoint x: 336, startPoint y: 146, endPoint x: 344, endPoint y: 158, distance: 14.1
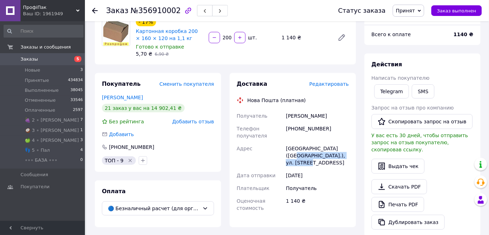
click at [344, 158] on div "[GEOGRAPHIC_DATA] ([GEOGRAPHIC_DATA].), ул. [STREET_ADDRESS]" at bounding box center [317, 155] width 66 height 27
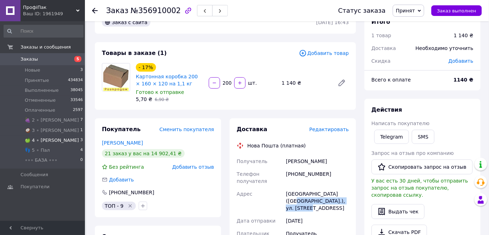
scroll to position [0, 0]
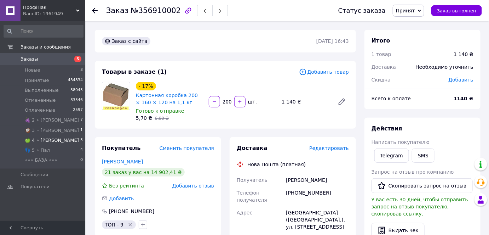
click at [46, 141] on span "🍏 4 ∘ [PERSON_NAME]" at bounding box center [52, 140] width 54 height 6
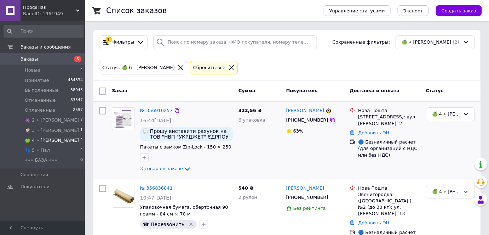
scroll to position [21, 0]
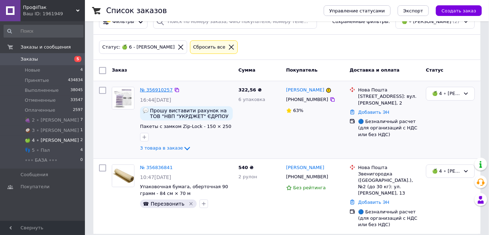
click at [158, 89] on link "№ 356910257" at bounding box center [156, 89] width 33 height 5
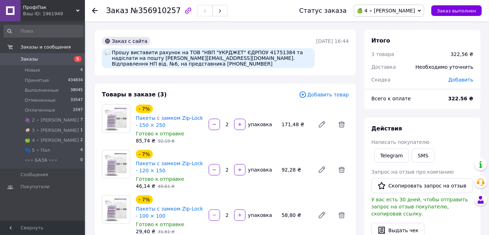
click at [408, 11] on span "🍏 4 ∘ [PERSON_NAME]" at bounding box center [386, 11] width 58 height 6
click at [414, 24] on li "Принят" at bounding box center [389, 24] width 70 height 11
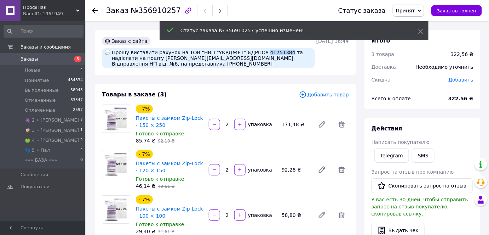
drag, startPoint x: 271, startPoint y: 51, endPoint x: 252, endPoint y: 53, distance: 19.2
click at [252, 53] on div "Прошу виставити рахунок на ТОВ "НВП "УКРДЖЕТ" ЄДРПОУ 41751384 та надіслати на п…" at bounding box center [208, 58] width 213 height 20
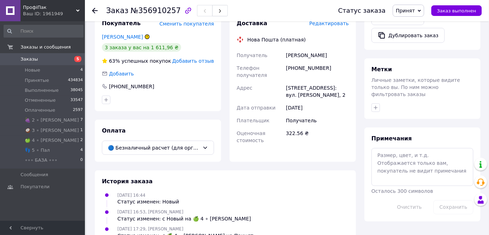
scroll to position [257, 0]
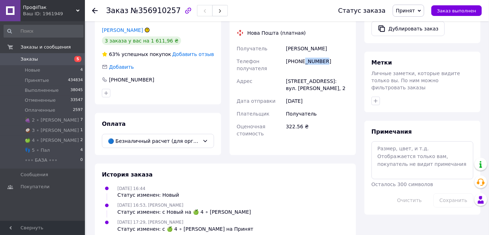
drag, startPoint x: 329, startPoint y: 63, endPoint x: 299, endPoint y: 65, distance: 29.4
click at [300, 66] on div "[PHONE_NUMBER]" at bounding box center [317, 65] width 66 height 20
click at [299, 62] on div "[PHONE_NUMBER]" at bounding box center [317, 65] width 66 height 20
drag, startPoint x: 294, startPoint y: 61, endPoint x: 299, endPoint y: 61, distance: 5.0
click at [296, 61] on div "[PHONE_NUMBER]" at bounding box center [317, 65] width 66 height 20
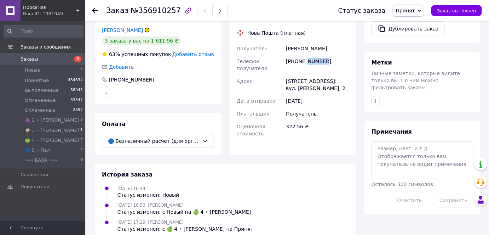
drag, startPoint x: 322, startPoint y: 61, endPoint x: 339, endPoint y: 61, distance: 16.3
click at [339, 61] on div "[PHONE_NUMBER]" at bounding box center [317, 65] width 66 height 20
click at [305, 66] on div "[PHONE_NUMBER]" at bounding box center [317, 65] width 66 height 20
drag, startPoint x: 295, startPoint y: 62, endPoint x: 331, endPoint y: 60, distance: 36.4
click at [331, 60] on div "[PHONE_NUMBER]" at bounding box center [317, 65] width 66 height 20
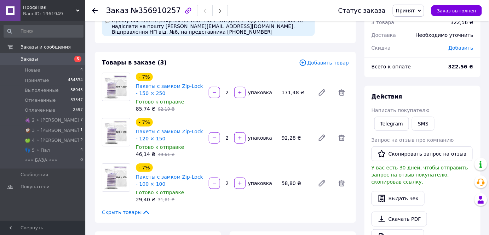
scroll to position [0, 0]
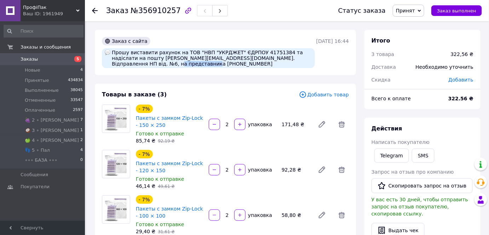
drag, startPoint x: 146, startPoint y: 62, endPoint x: 112, endPoint y: 65, distance: 34.4
click at [112, 65] on div "Прошу виставити рахунок на ТОВ "НВП "УКРДЖЕТ" ЄДРПОУ 41751384 та надіслати на п…" at bounding box center [208, 58] width 213 height 20
drag, startPoint x: 195, startPoint y: 57, endPoint x: 134, endPoint y: 59, distance: 61.6
click at [134, 59] on div "Прошу виставити рахунок на ТОВ "НВП "УКРДЖЕТ" ЄДРПОУ 41751384 та надіслати на п…" at bounding box center [208, 58] width 213 height 20
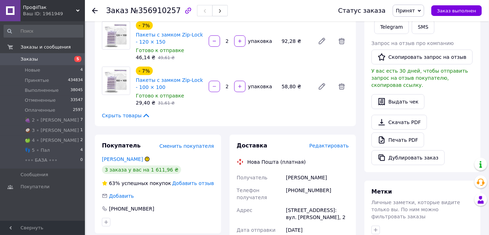
scroll to position [161, 0]
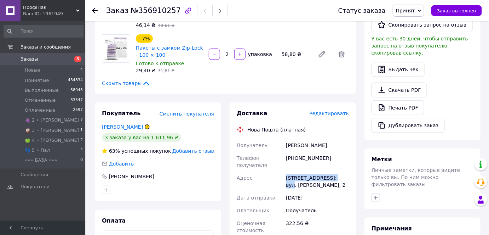
drag, startPoint x: 331, startPoint y: 178, endPoint x: 277, endPoint y: 175, distance: 53.5
click at [277, 175] on div "Получатель [PERSON_NAME] Телефон получателя [PHONE_NUMBER] [GEOGRAPHIC_DATA] [S…" at bounding box center [292, 188] width 115 height 98
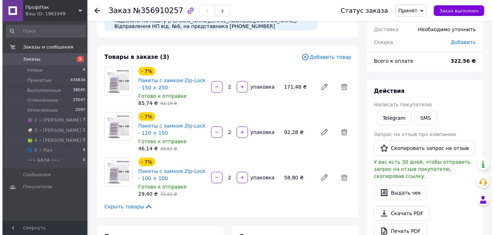
scroll to position [0, 0]
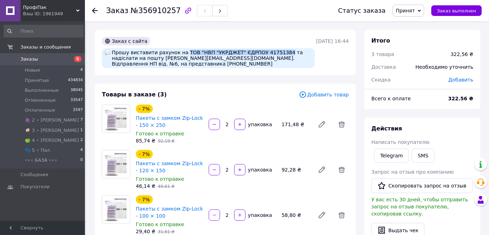
drag, startPoint x: 271, startPoint y: 51, endPoint x: 180, endPoint y: 51, distance: 91.3
click at [180, 51] on div "Прошу виставити рахунок на ТОВ "НВП "УКРДЖЕТ" ЄДРПОУ 41751384 та надіслати на п…" at bounding box center [208, 58] width 213 height 20
click at [46, 141] on span "🍏 4 ∘ [PERSON_NAME]" at bounding box center [52, 140] width 54 height 6
